Goal: Complete application form

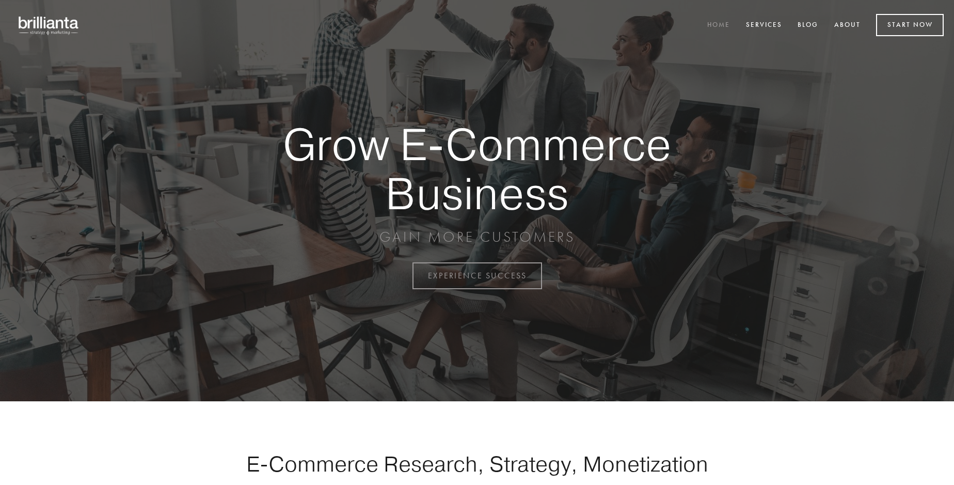
scroll to position [2707, 0]
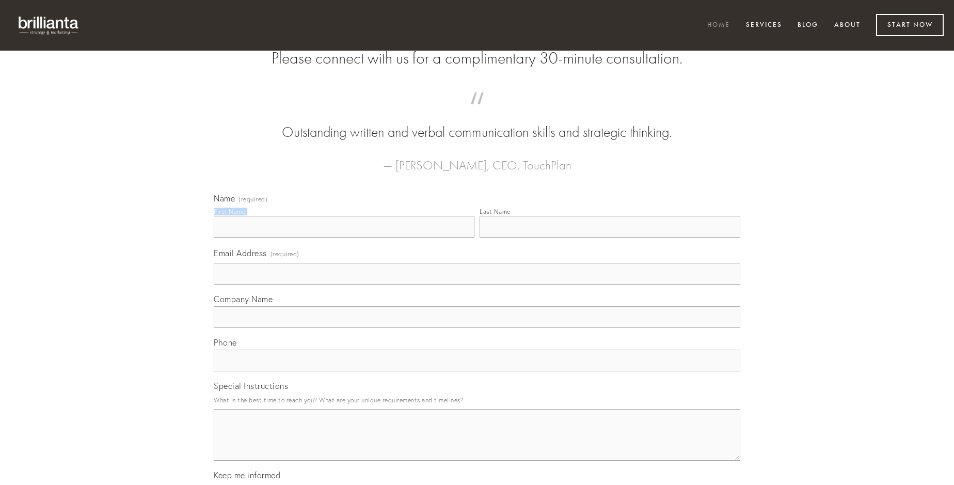
type input "[PERSON_NAME]"
click at [610, 238] on input "Last Name" at bounding box center [610, 227] width 261 height 22
type input "[PERSON_NAME]"
click at [477, 284] on input "Email Address (required)" at bounding box center [477, 274] width 527 height 22
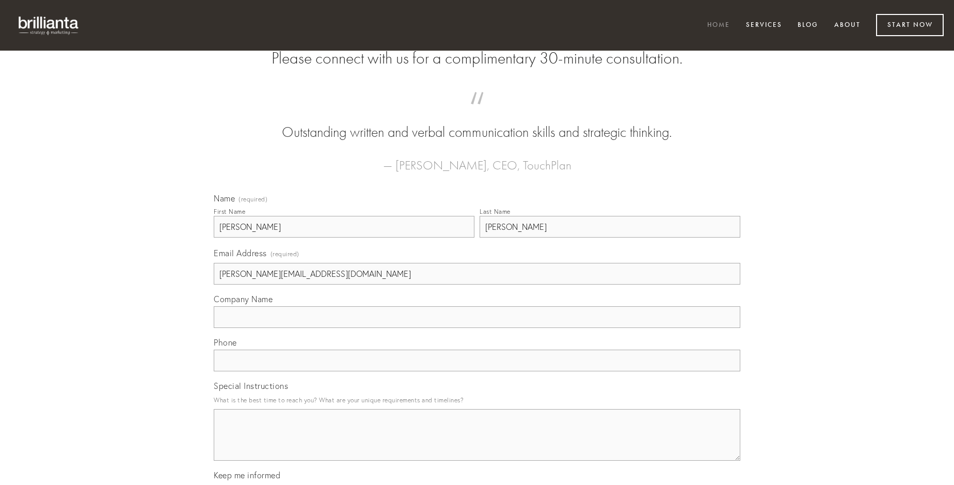
type input "[PERSON_NAME][EMAIL_ADDRESS][DOMAIN_NAME]"
click at [477, 328] on input "Company Name" at bounding box center [477, 317] width 527 height 22
type input "urbanus"
click at [477, 371] on input "text" at bounding box center [477, 361] width 527 height 22
click at [477, 444] on textarea "Special Instructions" at bounding box center [477, 435] width 527 height 52
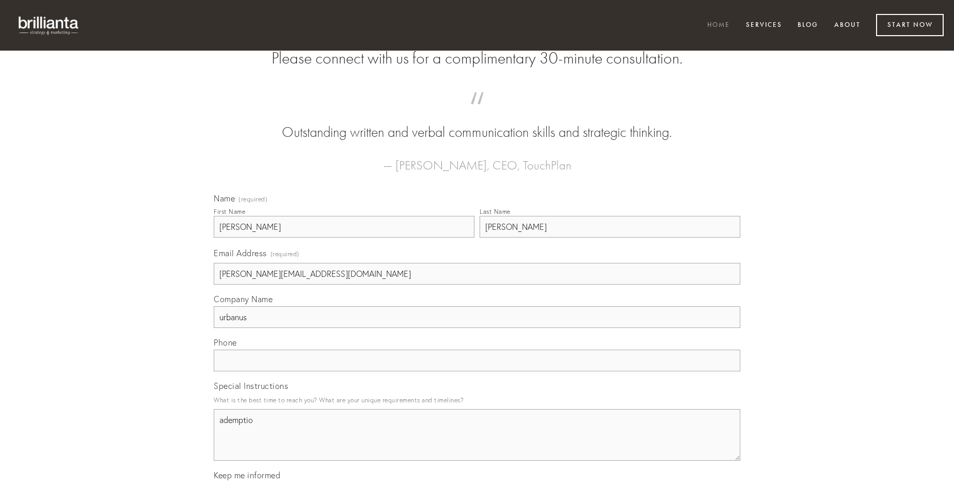
type textarea "ademptio"
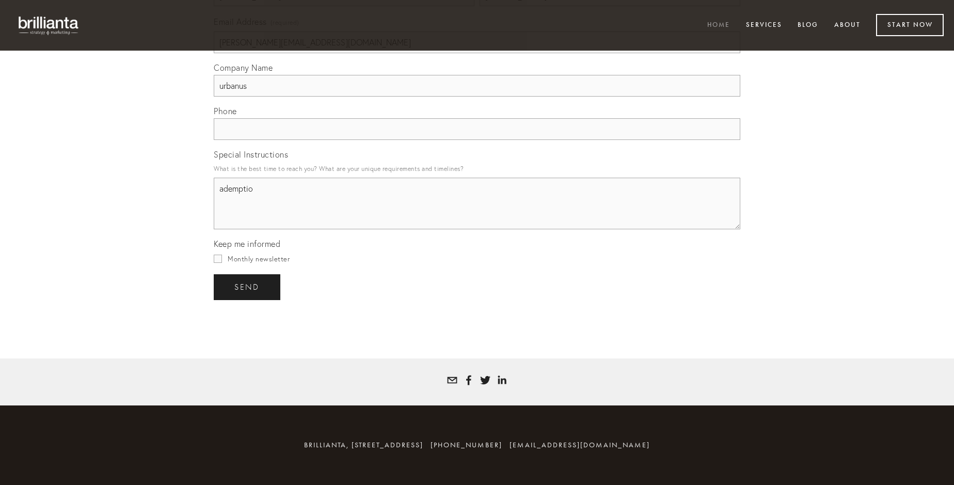
click at [248, 287] on span "send" at bounding box center [246, 286] width 25 height 9
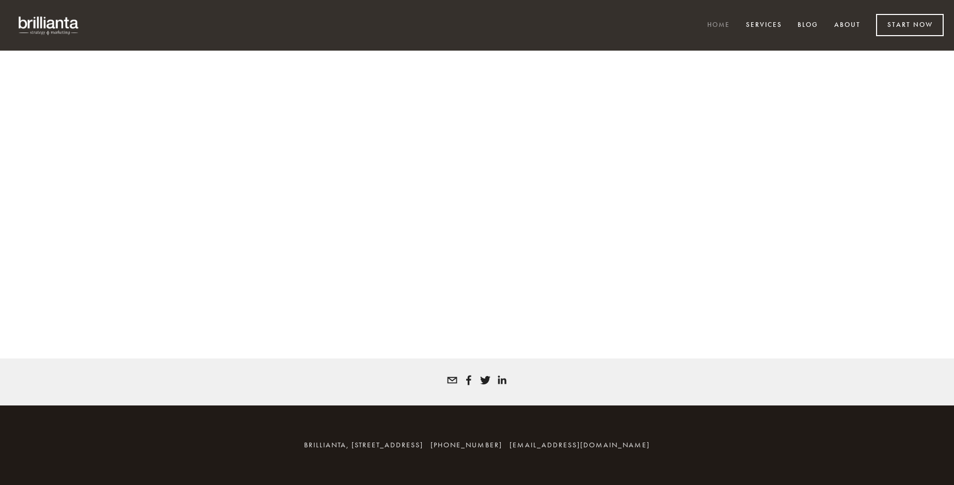
scroll to position [2693, 0]
